Goal: Information Seeking & Learning: Learn about a topic

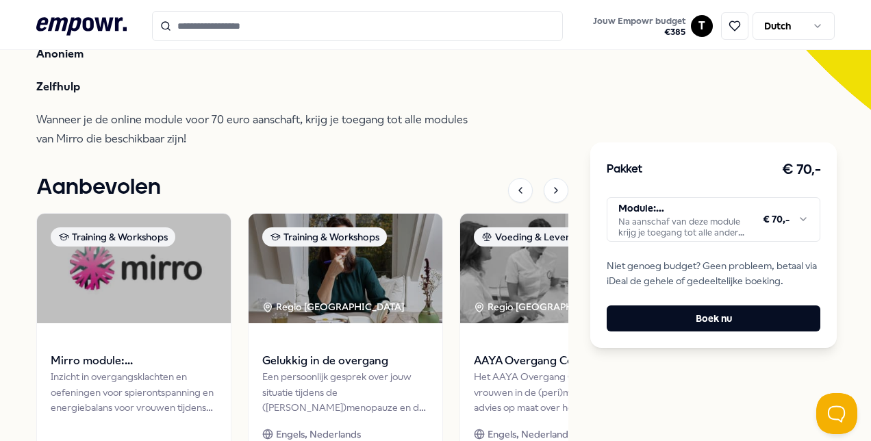
scroll to position [480, 0]
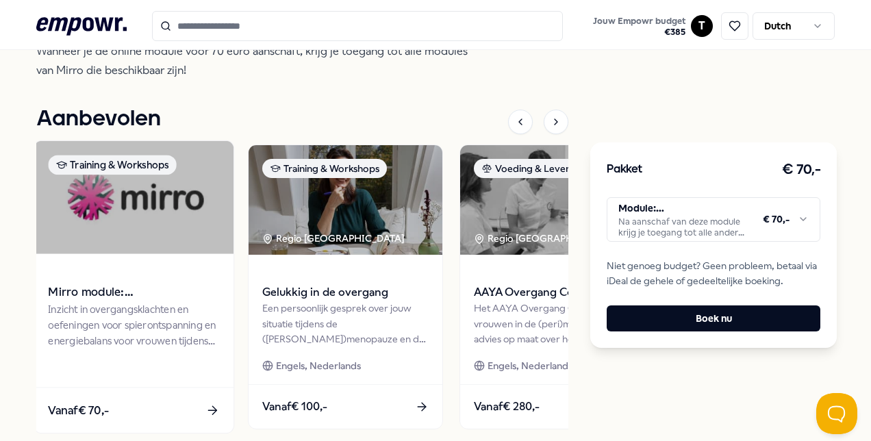
click at [122, 345] on div "Inzicht in overgangsklachten en oefeningen voor spierontspanning en energiebala…" at bounding box center [133, 324] width 171 height 47
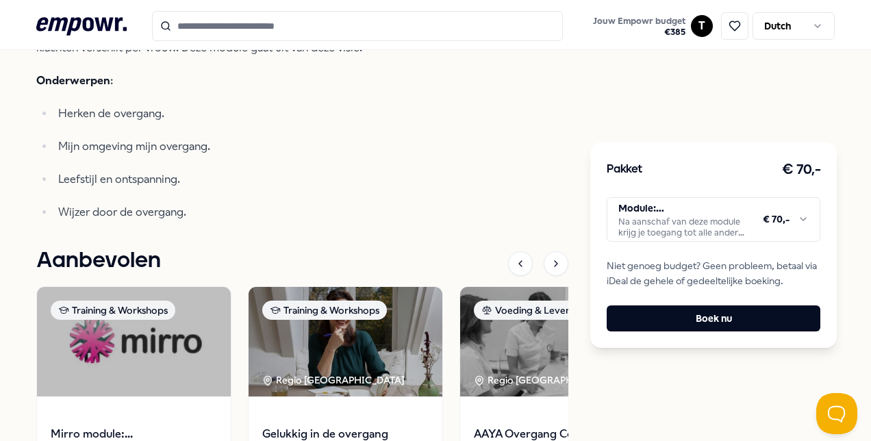
scroll to position [685, 0]
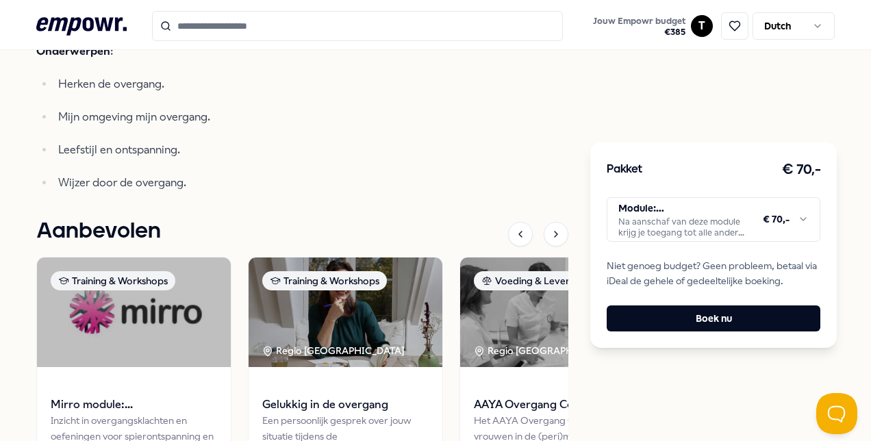
click at [799, 217] on html ".empowr-logo_svg__cls-1{fill:#03032f} Jouw Empowr budget € 385 T Dutch Alle cat…" at bounding box center [435, 220] width 871 height 441
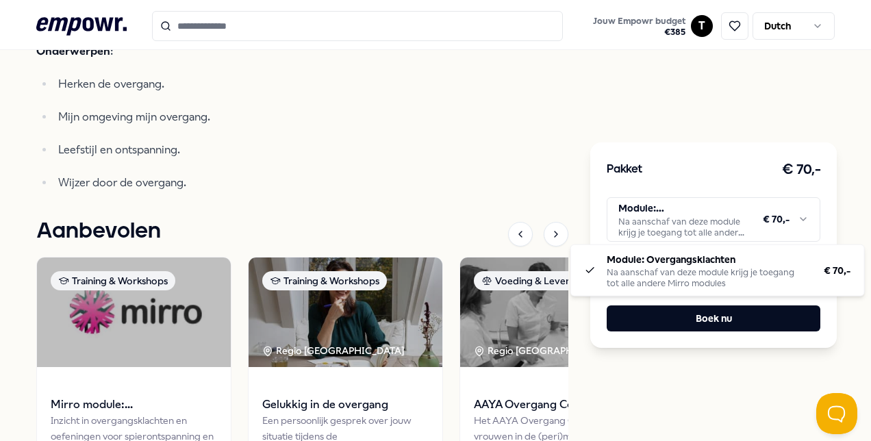
click at [451, 151] on html ".empowr-logo_svg__cls-1{fill:#03032f} Jouw Empowr budget € 385 T Dutch Alle cat…" at bounding box center [435, 220] width 871 height 441
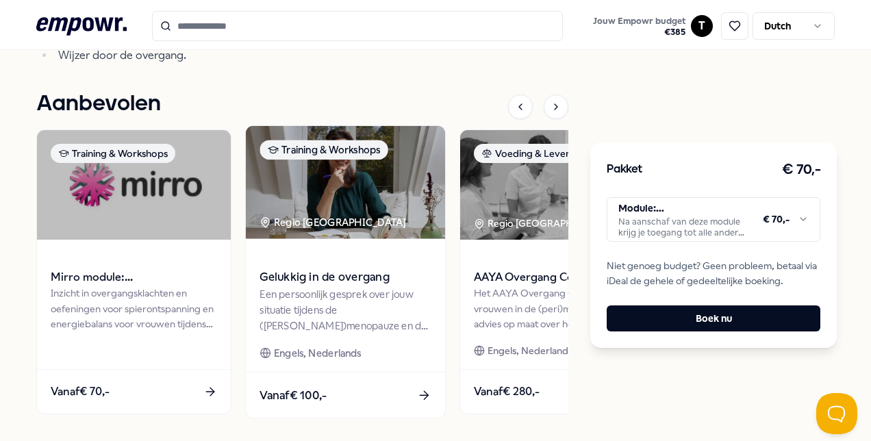
scroll to position [822, 0]
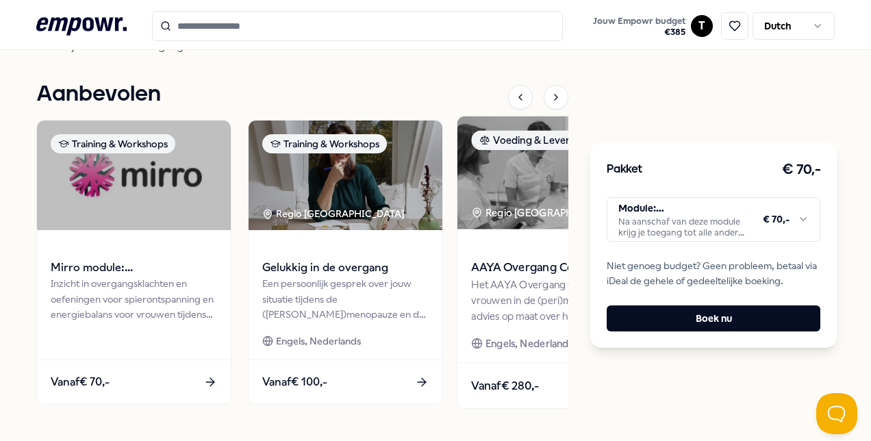
click at [500, 304] on div "Het AAYA Overgang Consult helpt vrouwen in de (peri)menopauze met advies op maa…" at bounding box center [556, 300] width 171 height 47
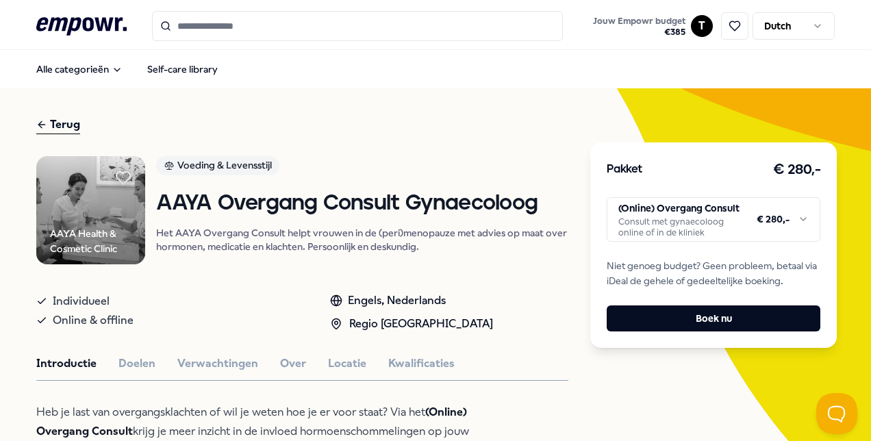
click at [218, 29] on input "Search for products, categories or subcategories" at bounding box center [357, 26] width 411 height 30
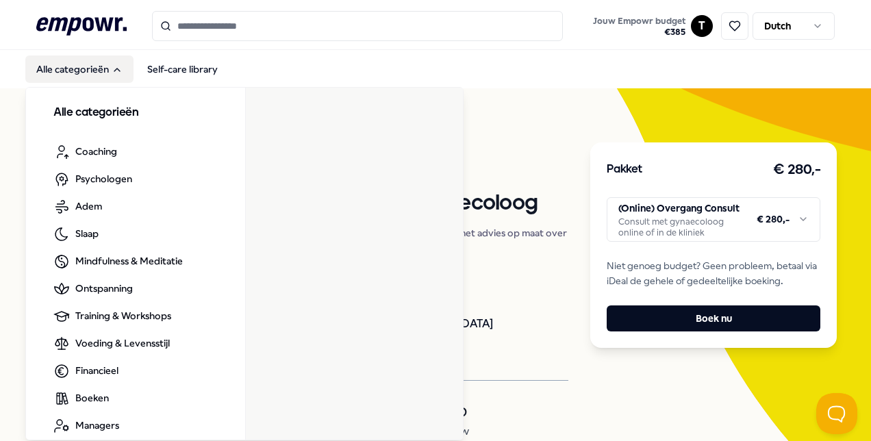
click at [60, 70] on button "Alle categorieën" at bounding box center [79, 68] width 108 height 27
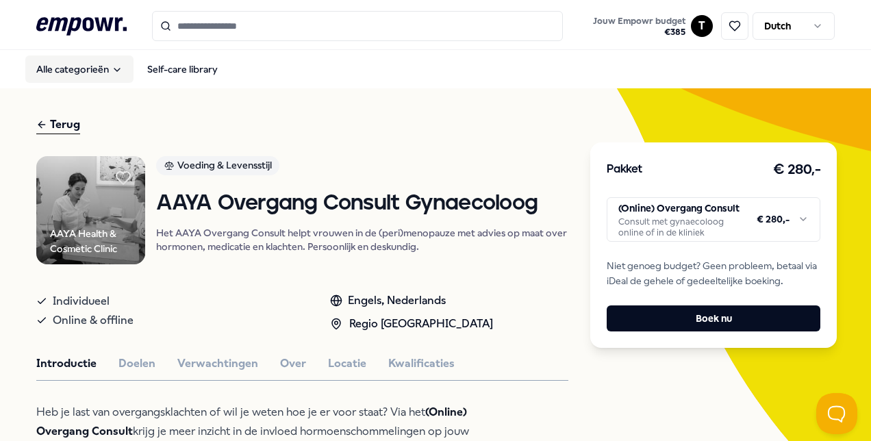
click at [60, 70] on button "Alle categorieën" at bounding box center [79, 68] width 108 height 27
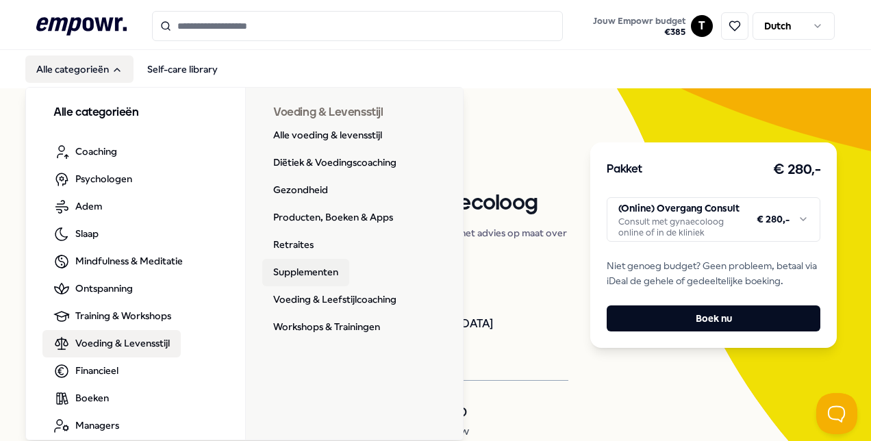
click at [326, 275] on link "Supplementen" at bounding box center [305, 272] width 87 height 27
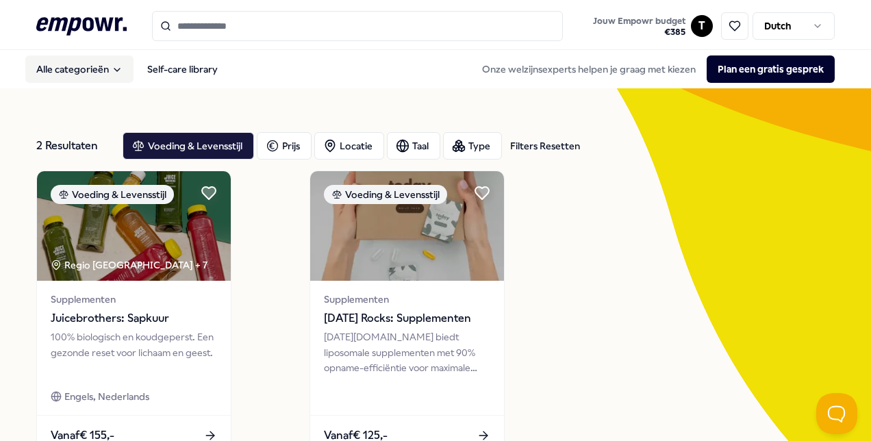
scroll to position [69, 0]
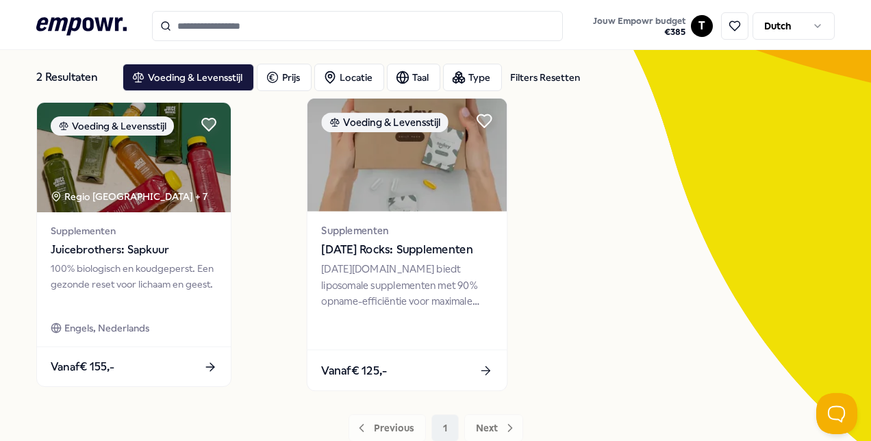
click at [351, 276] on div "[DATE][DOMAIN_NAME] biedt liposomale supplementen met 90% opname-efficiëntie vo…" at bounding box center [407, 285] width 171 height 47
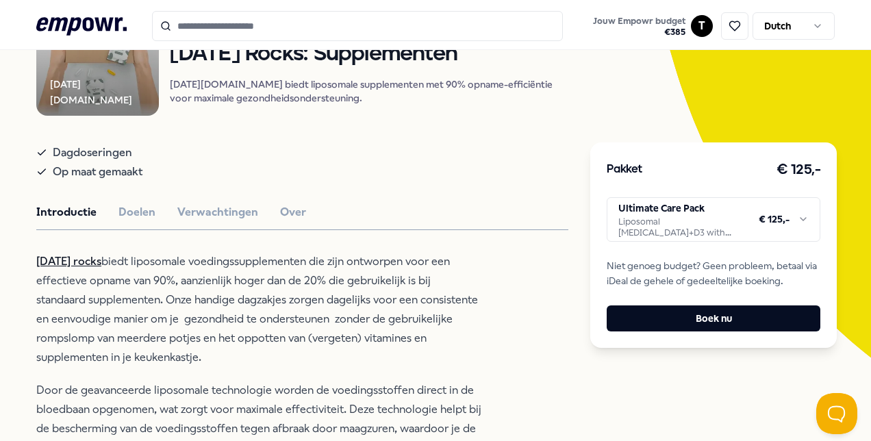
scroll to position [137, 0]
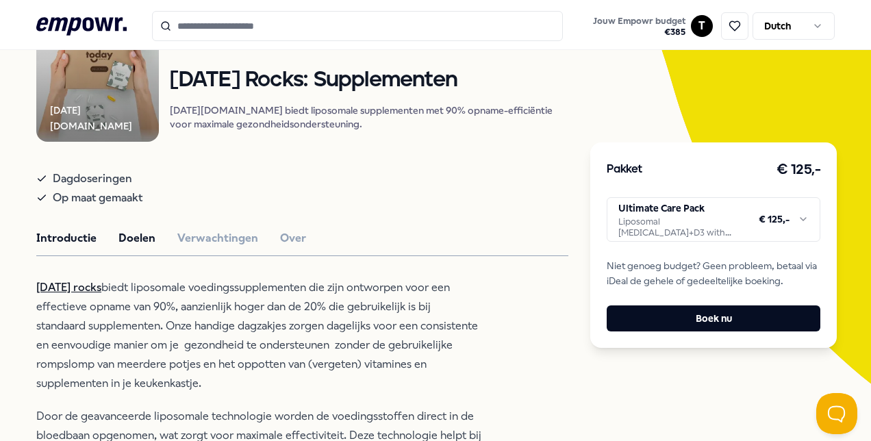
click at [139, 247] on button "Doelen" at bounding box center [137, 239] width 37 height 18
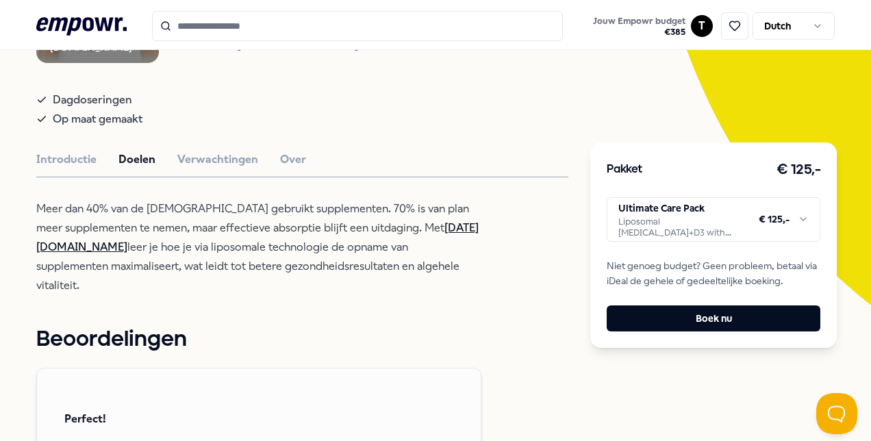
scroll to position [206, 0]
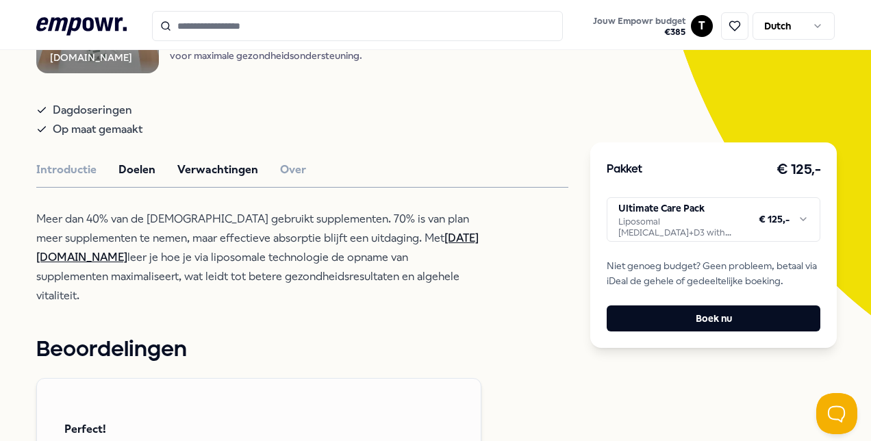
click at [240, 176] on button "Verwachtingen" at bounding box center [217, 170] width 81 height 18
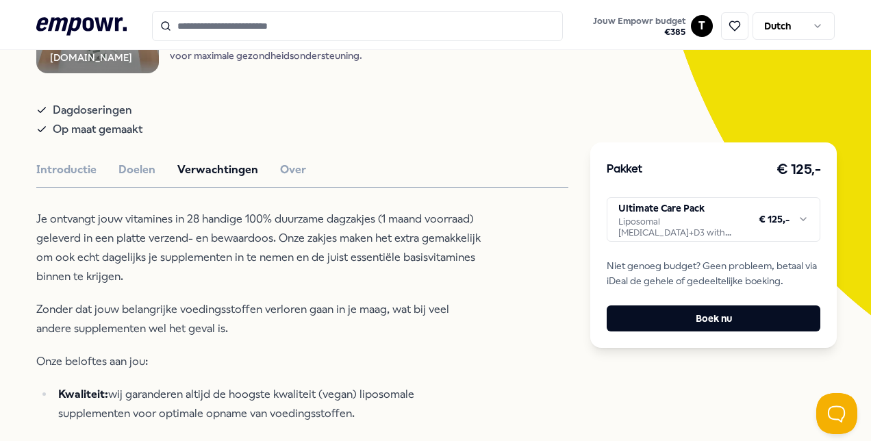
scroll to position [137, 0]
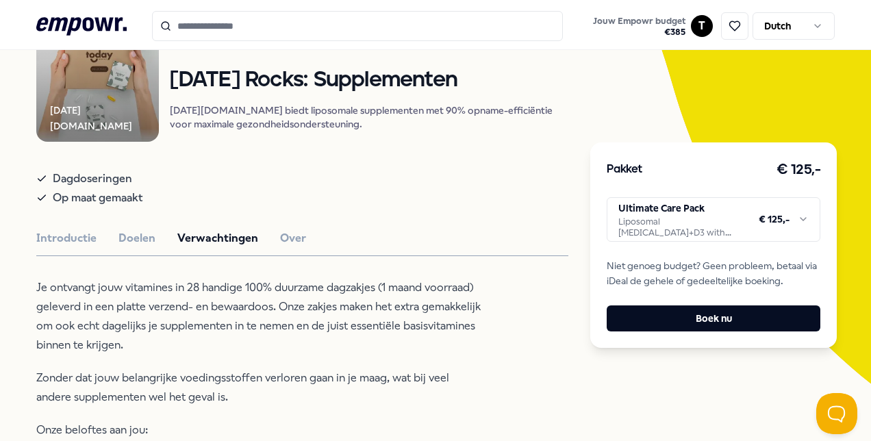
click at [84, 29] on icon at bounding box center [81, 26] width 90 height 18
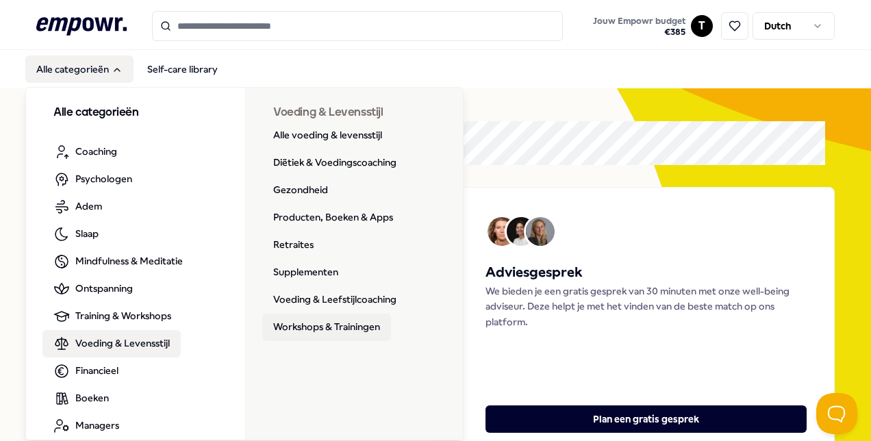
click at [275, 325] on link "Workshops & Trainingen" at bounding box center [326, 327] width 129 height 27
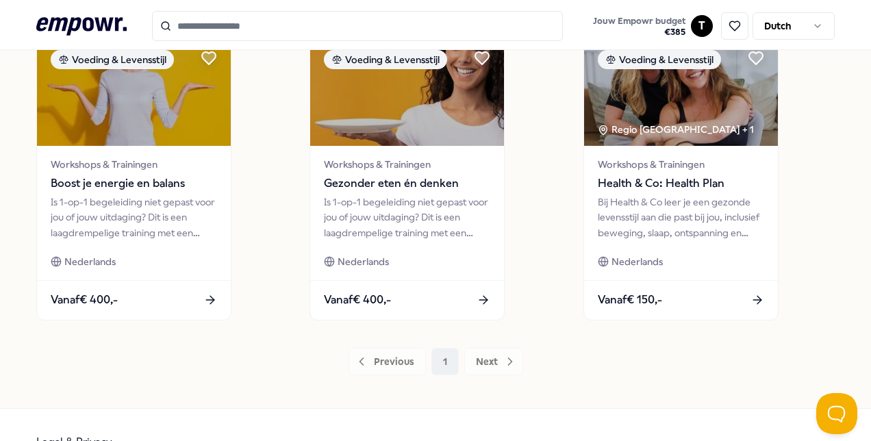
scroll to position [754, 0]
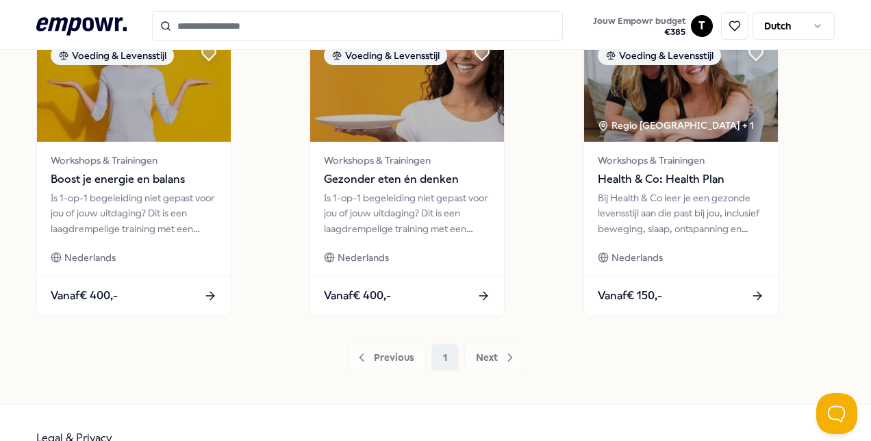
click at [486, 359] on div "Previous 1 Next" at bounding box center [435, 357] width 799 height 27
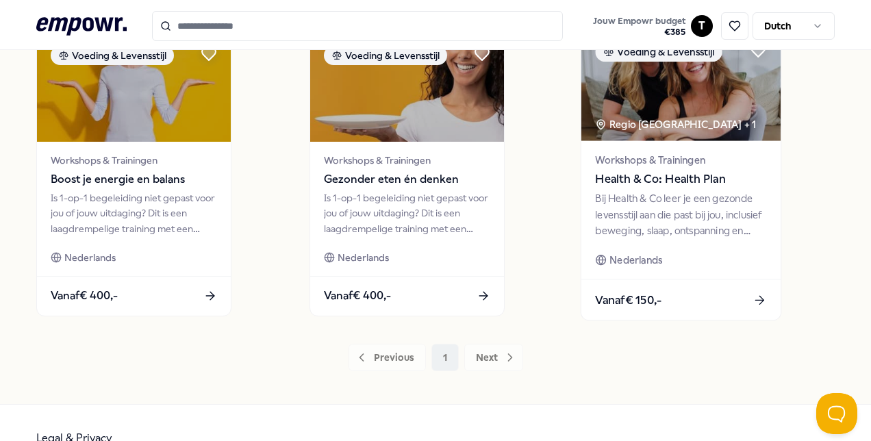
click at [664, 206] on div "Bij Health & Co leer je een gezonde levensstijl aan die past bij jou, inclusief…" at bounding box center [680, 214] width 171 height 47
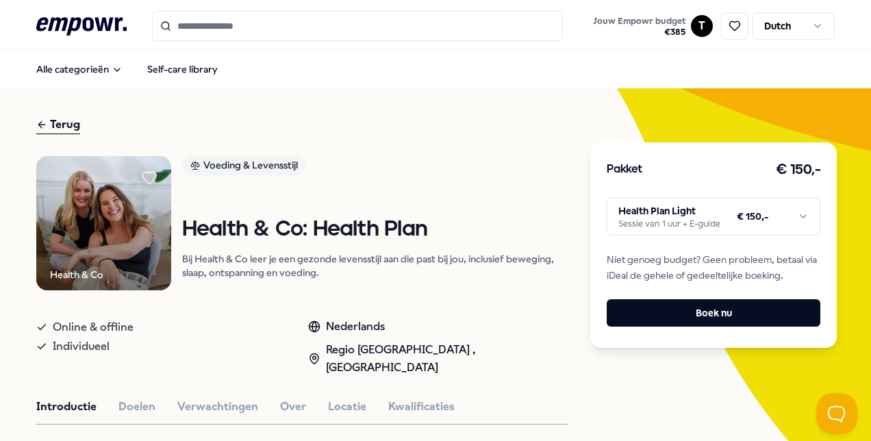
click at [62, 25] on icon ".empowr-logo_svg__cls-1{fill:#03032f}" at bounding box center [81, 26] width 90 height 25
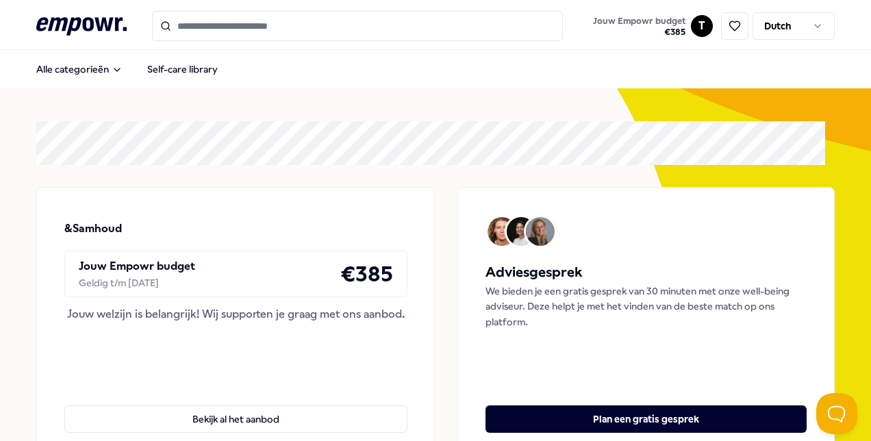
click at [62, 25] on icon ".empowr-logo_svg__cls-1{fill:#03032f}" at bounding box center [81, 26] width 90 height 25
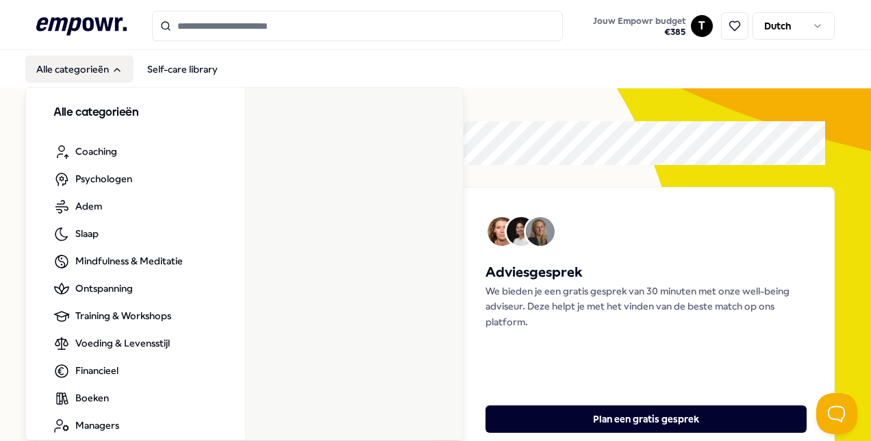
click at [56, 68] on button "Alle categorieën" at bounding box center [79, 68] width 108 height 27
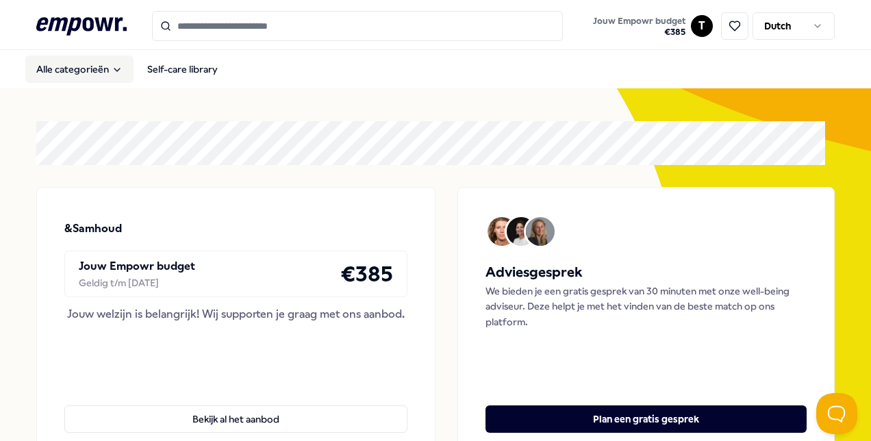
click at [56, 68] on button "Alle categorieën" at bounding box center [79, 68] width 108 height 27
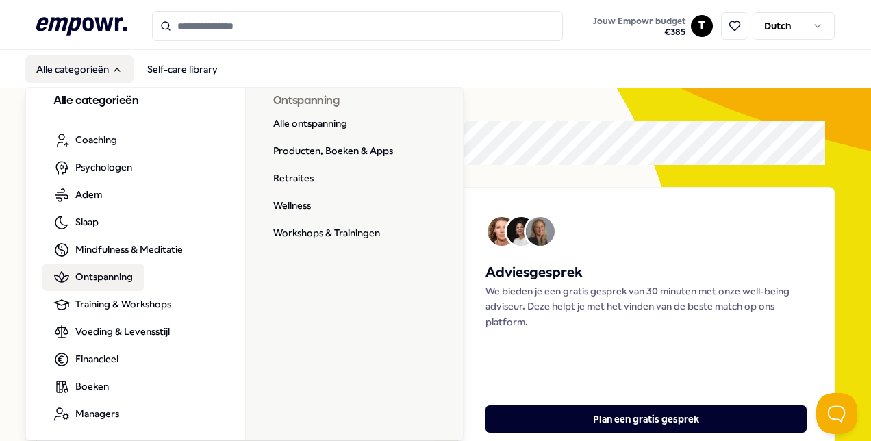
scroll to position [14, 0]
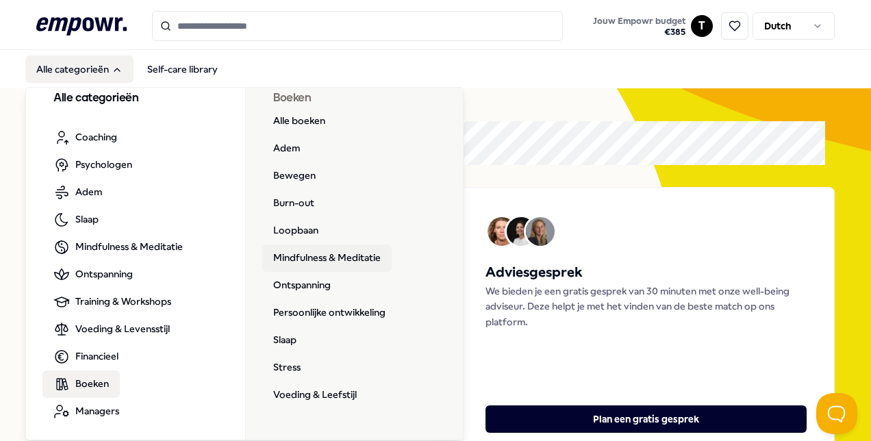
click at [352, 257] on link "Mindfulness & Meditatie" at bounding box center [326, 258] width 129 height 27
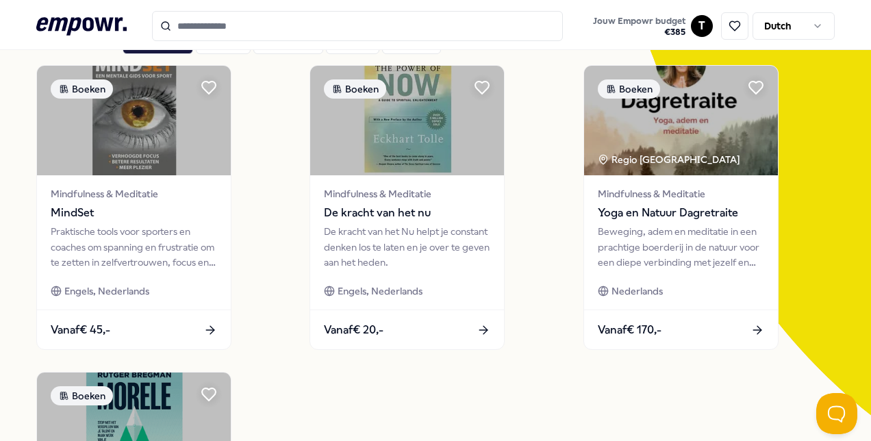
scroll to position [137, 0]
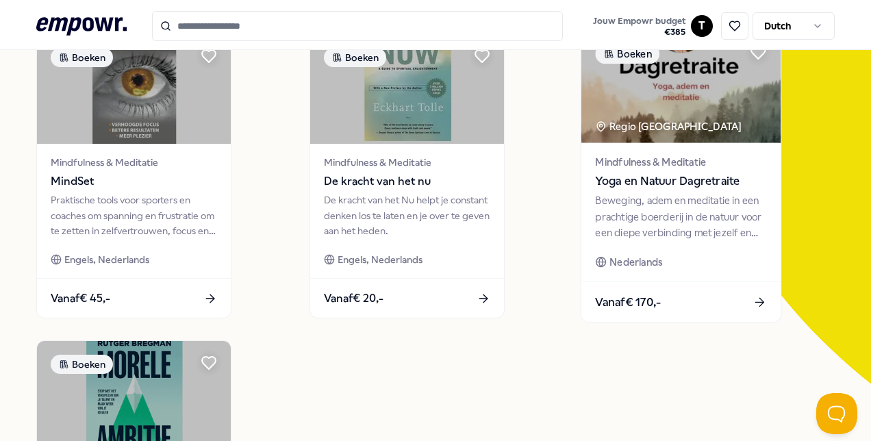
click at [635, 167] on span "Mindfulness & Meditatie" at bounding box center [680, 162] width 171 height 16
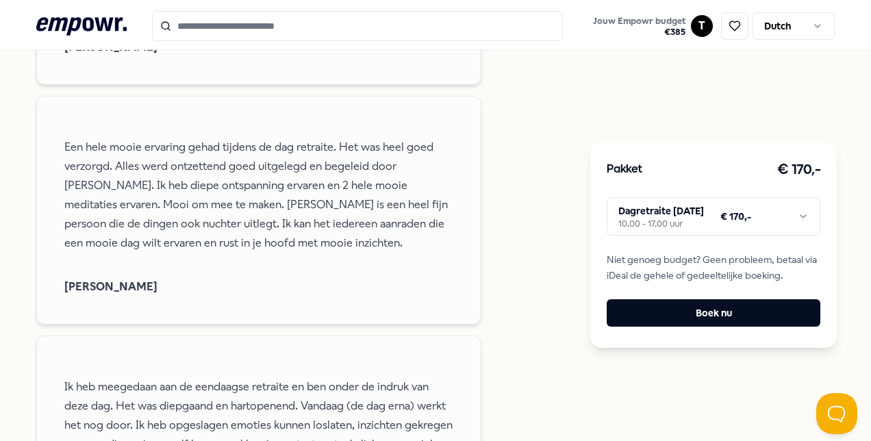
scroll to position [1733, 0]
